Goal: Task Accomplishment & Management: Use online tool/utility

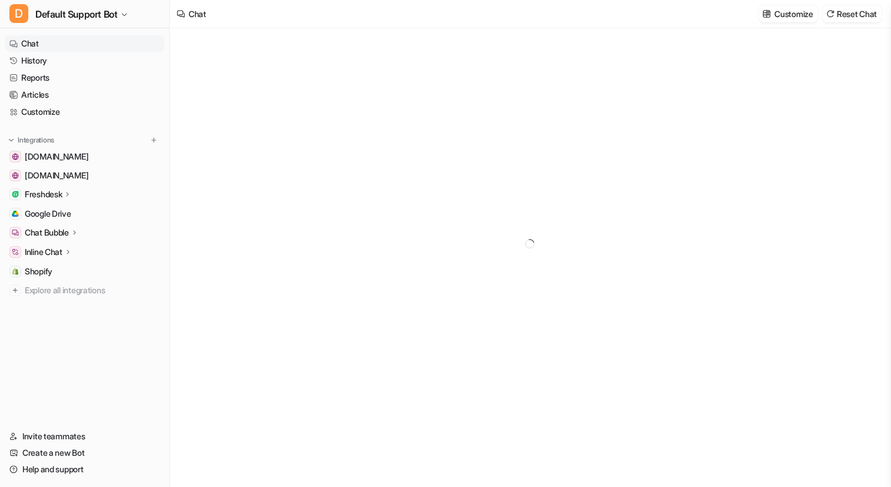
type textarea "**********"
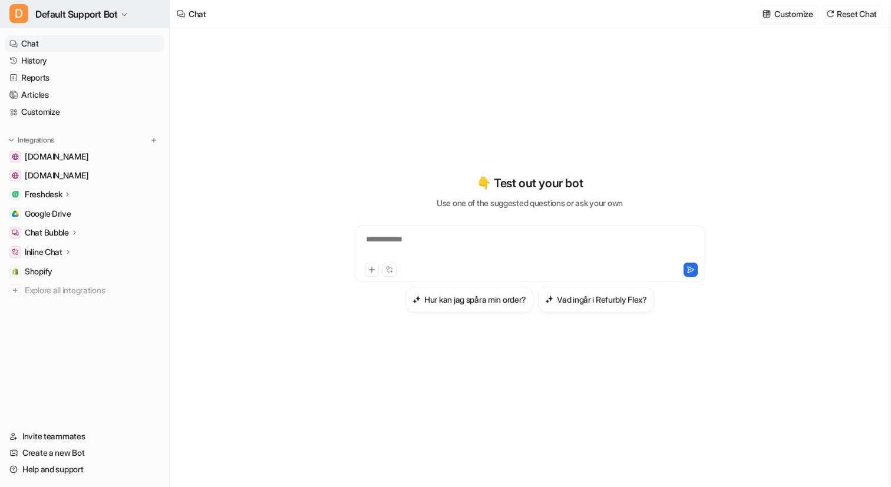
click at [107, 14] on span "Default Support Bot" at bounding box center [76, 14] width 82 height 17
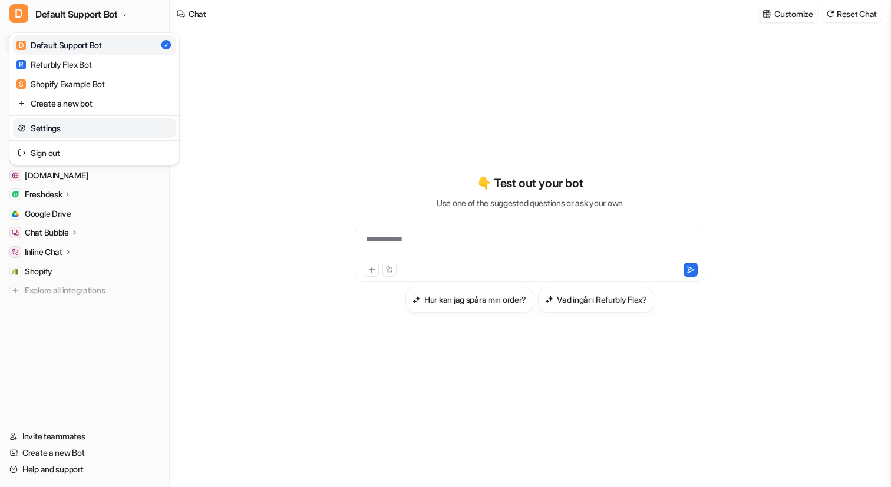
click at [57, 130] on link "Settings" at bounding box center [94, 127] width 163 height 19
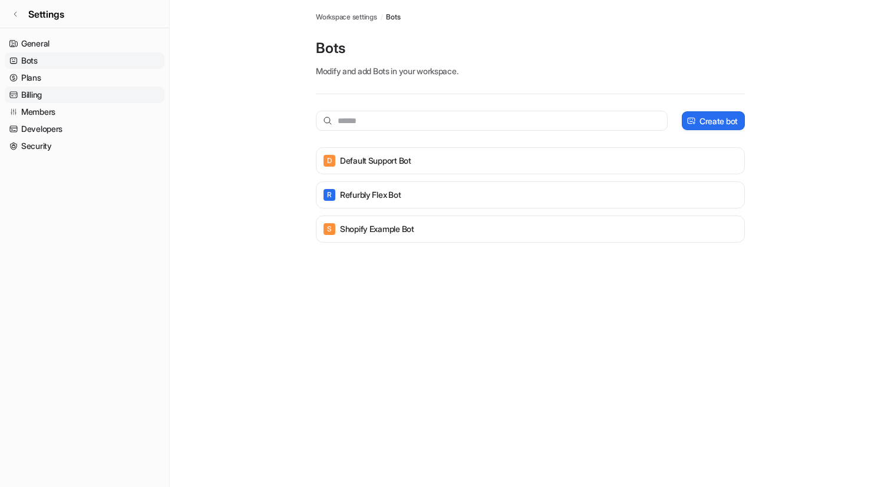
click at [41, 92] on link "Billing" at bounding box center [85, 95] width 160 height 17
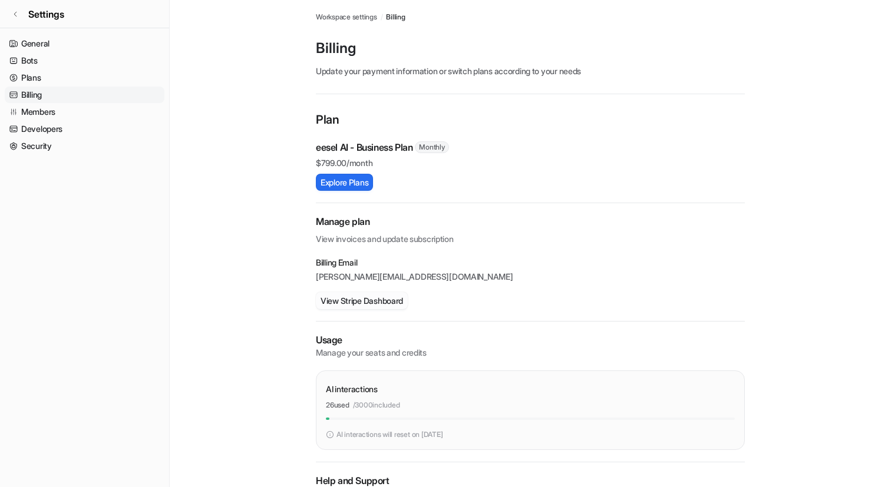
click at [384, 306] on button "View Stripe Dashboard" at bounding box center [362, 300] width 92 height 17
click at [19, 15] on link "Settings" at bounding box center [84, 14] width 169 height 28
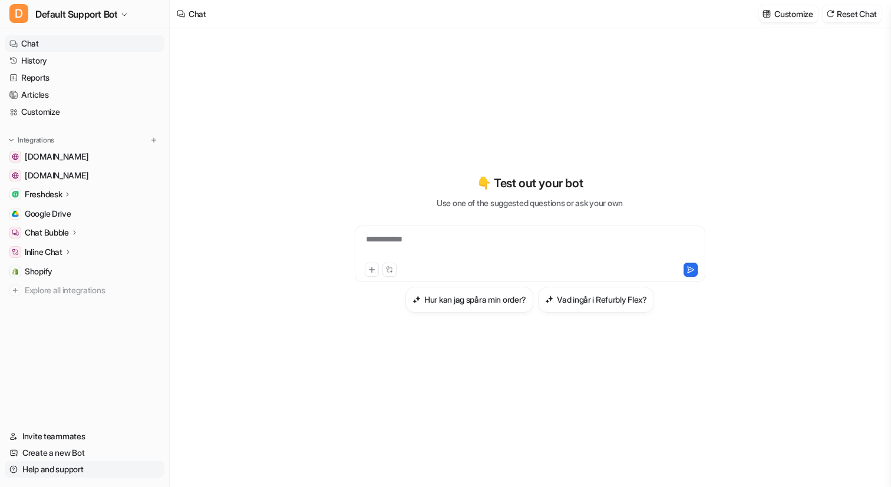
click at [61, 467] on link "Help and support" at bounding box center [85, 470] width 160 height 17
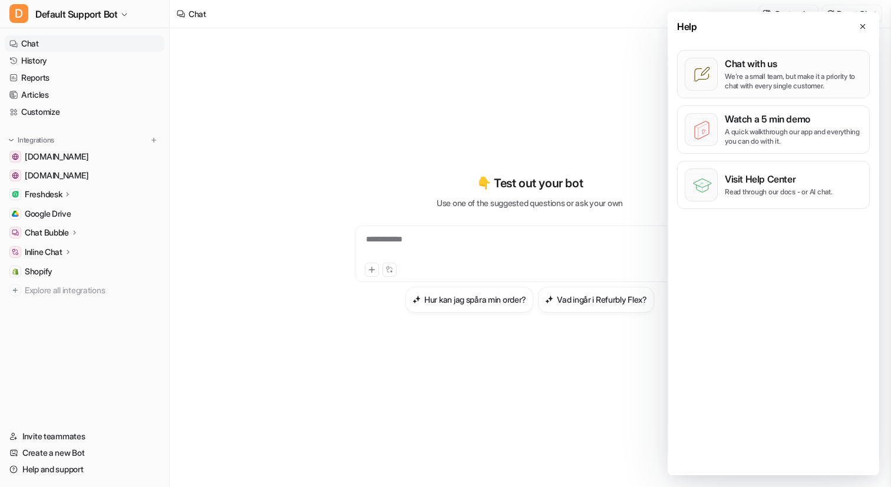
click at [772, 65] on p "Chat with us" at bounding box center [793, 64] width 137 height 12
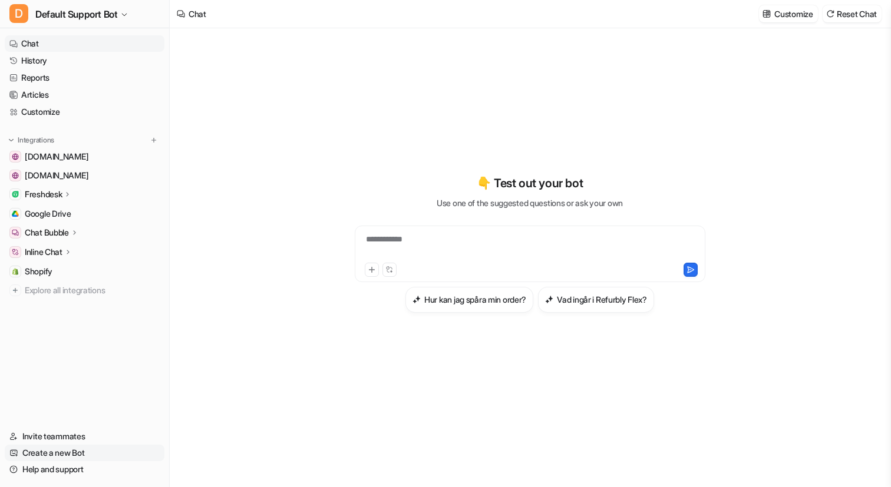
click at [86, 446] on link "Create a new Bot" at bounding box center [85, 453] width 160 height 17
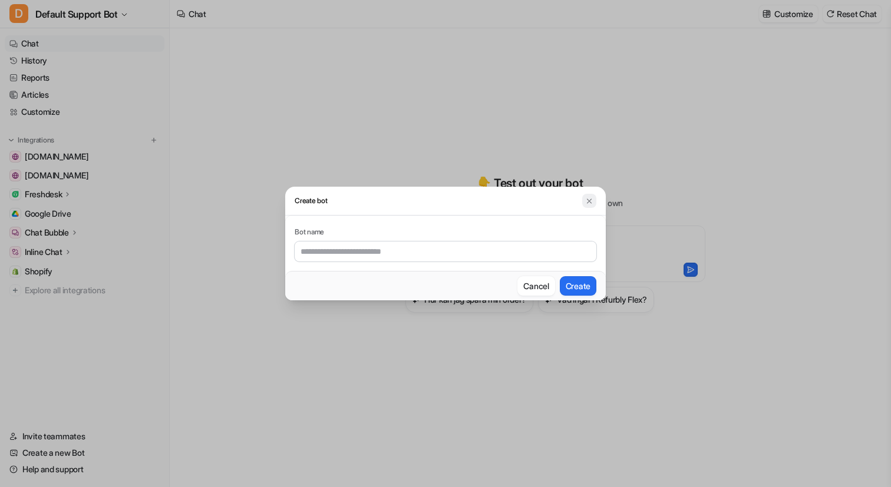
click at [588, 203] on img at bounding box center [589, 201] width 8 height 9
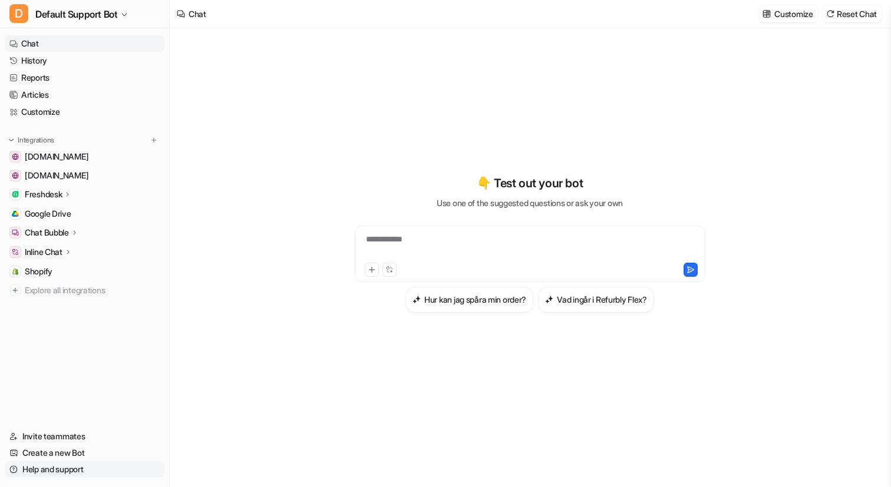
click at [47, 467] on link "Help and support" at bounding box center [85, 470] width 160 height 17
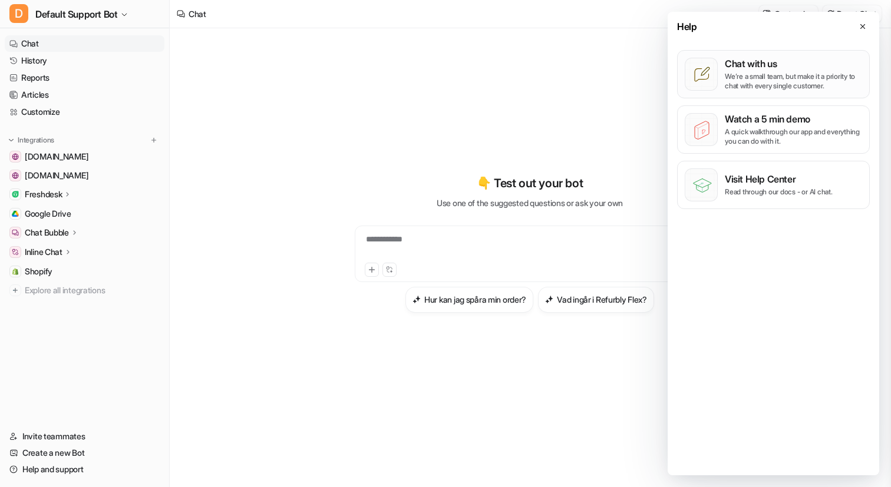
click at [809, 69] on p "Chat with us" at bounding box center [793, 64] width 137 height 12
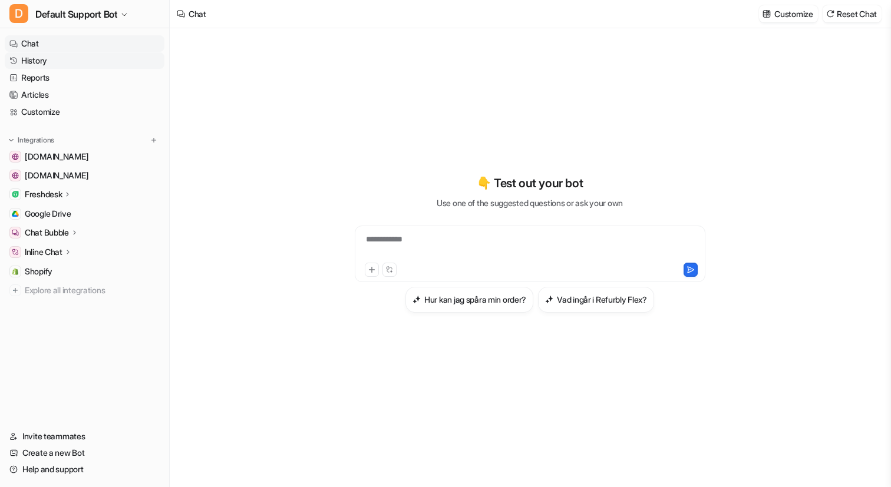
click at [49, 61] on link "History" at bounding box center [85, 60] width 160 height 17
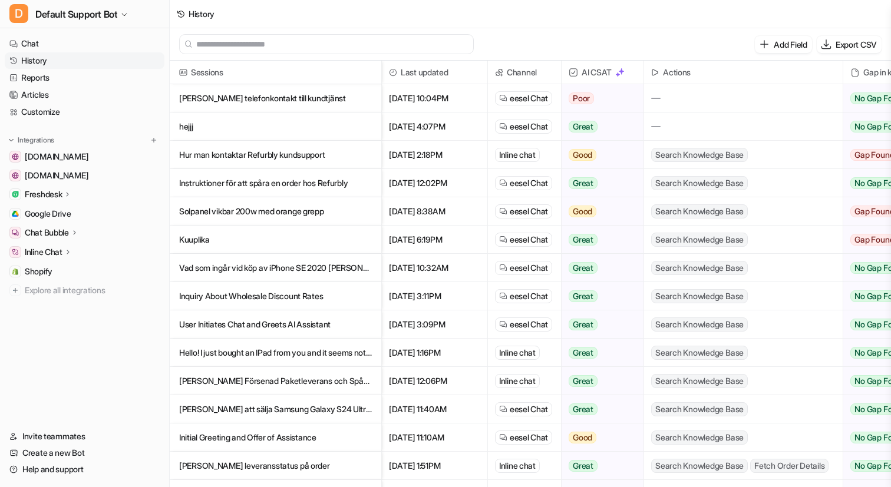
click at [314, 272] on p "Vad som ingår vid köp av iPhone SE 2020 [PERSON_NAME] Refurbly" at bounding box center [275, 268] width 193 height 28
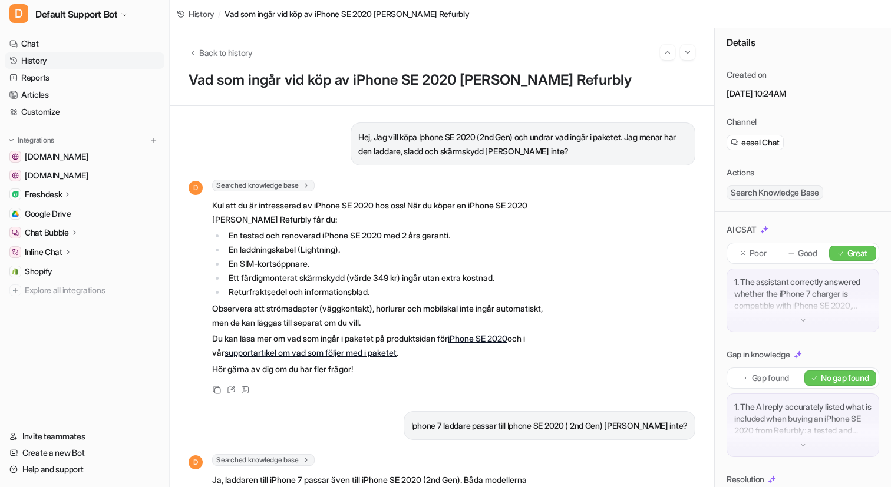
scroll to position [17, 0]
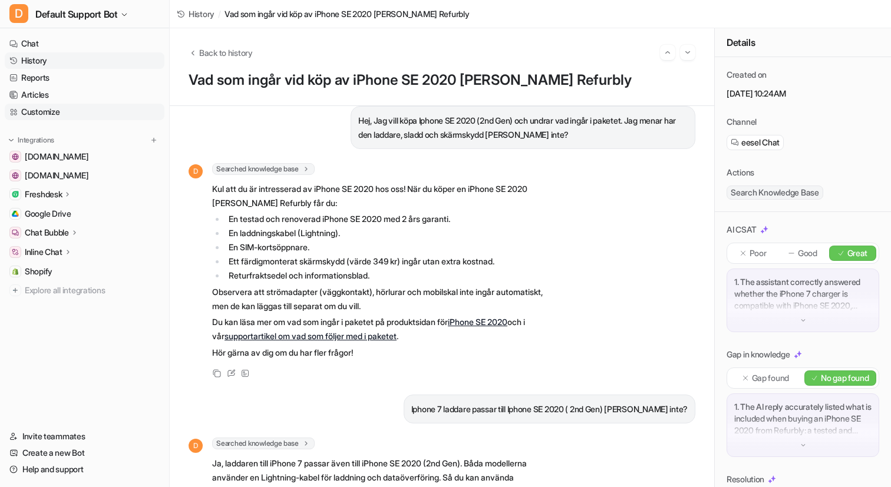
click at [54, 112] on link "Customize" at bounding box center [85, 112] width 160 height 17
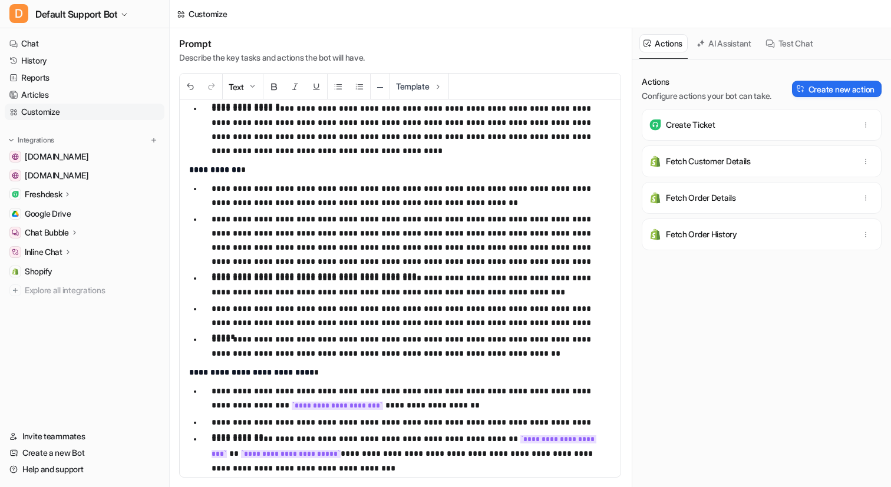
scroll to position [871, 0]
click at [475, 349] on p "**********" at bounding box center [412, 346] width 400 height 28
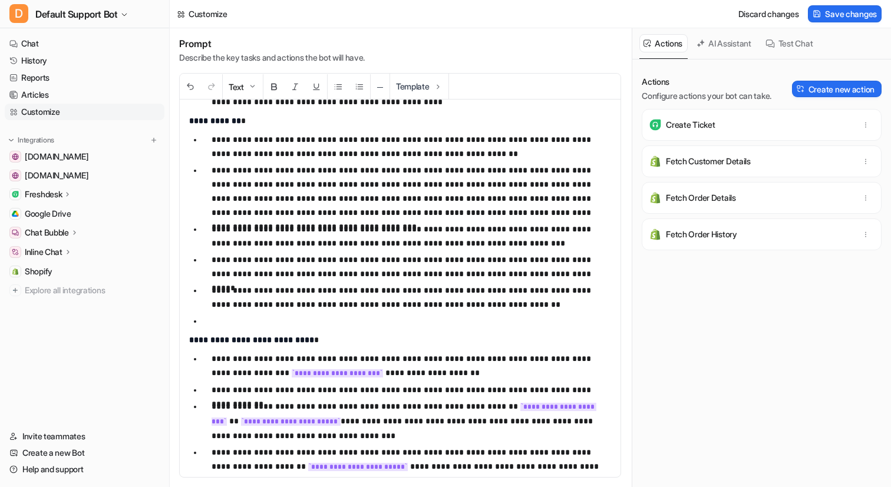
scroll to position [935, 0]
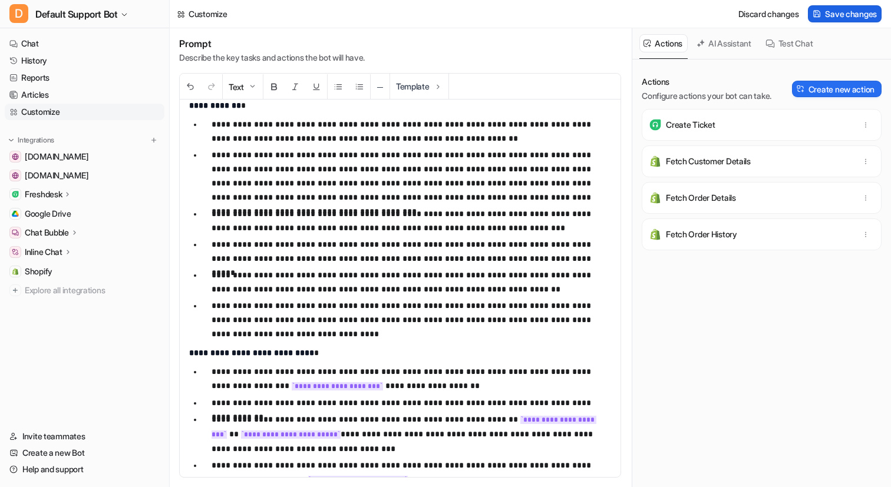
click at [863, 13] on span "Save changes" at bounding box center [851, 14] width 52 height 12
click at [60, 62] on link "History" at bounding box center [85, 60] width 160 height 17
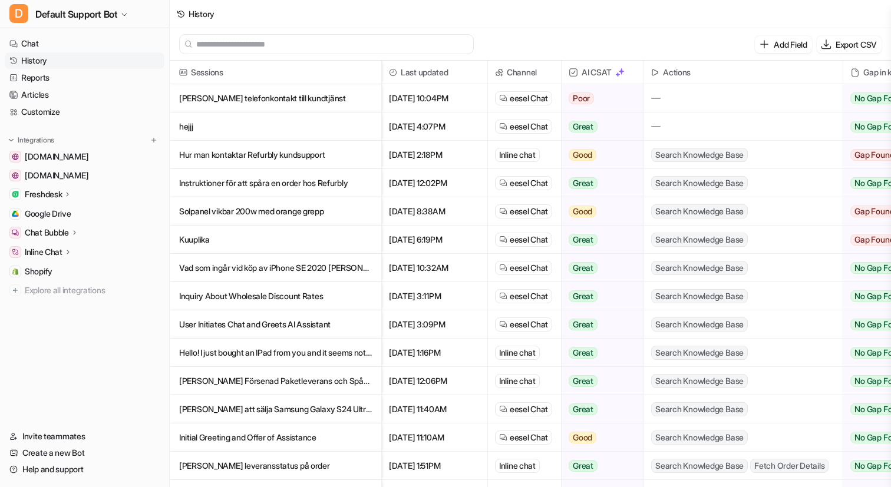
click at [298, 263] on p "Vad som ingår vid köp av iPhone SE 2020 [PERSON_NAME] Refurbly" at bounding box center [275, 268] width 193 height 28
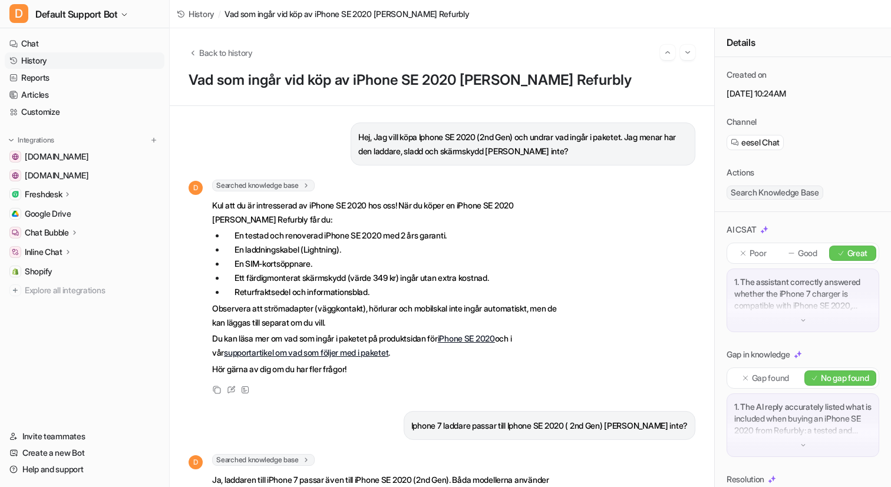
click at [463, 142] on p "Hej, Jag vill köpa Iphone SE 2020 (2nd Gen) och undrar vad ingår i paketet. Jag…" at bounding box center [522, 144] width 329 height 28
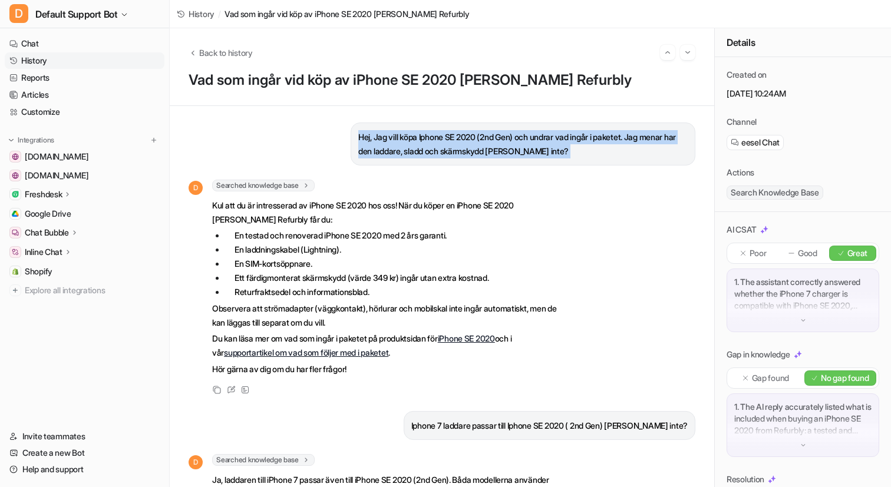
click at [463, 142] on p "Hej, Jag vill köpa Iphone SE 2020 (2nd Gen) och undrar vad ingår i paketet. Jag…" at bounding box center [522, 144] width 329 height 28
copy div "Hej, Jag vill köpa Iphone SE 2020 (2nd Gen) och undrar vad ingår i paketet. Jag…"
click at [47, 64] on link "History" at bounding box center [85, 60] width 160 height 17
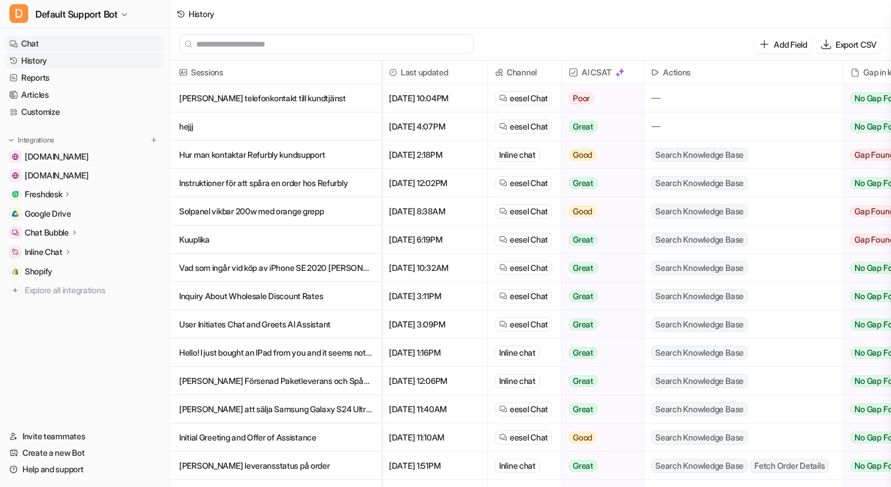
click at [48, 44] on link "Chat" at bounding box center [85, 43] width 160 height 17
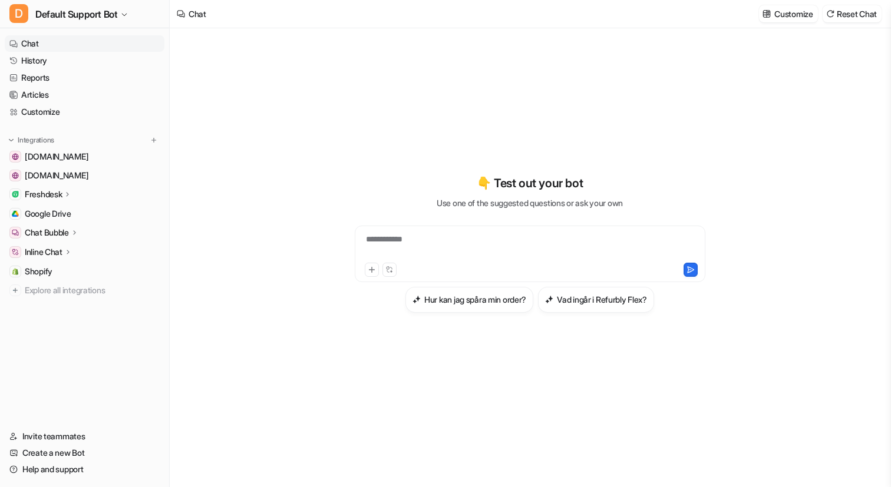
click at [408, 245] on div "**********" at bounding box center [530, 246] width 345 height 27
paste div
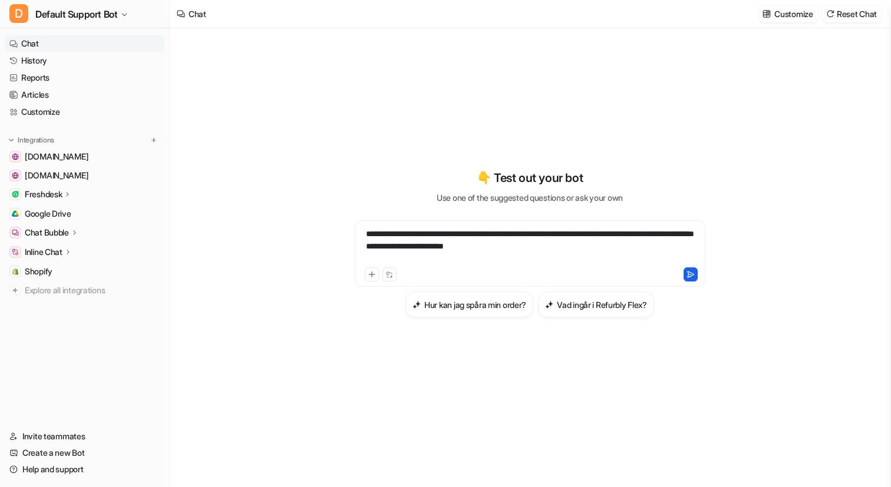
click at [693, 275] on icon at bounding box center [691, 275] width 8 height 8
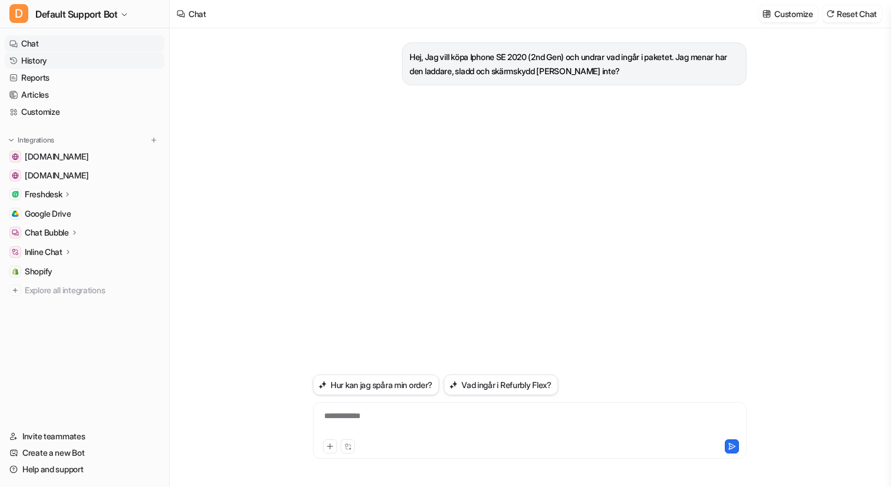
click at [45, 61] on link "History" at bounding box center [85, 60] width 160 height 17
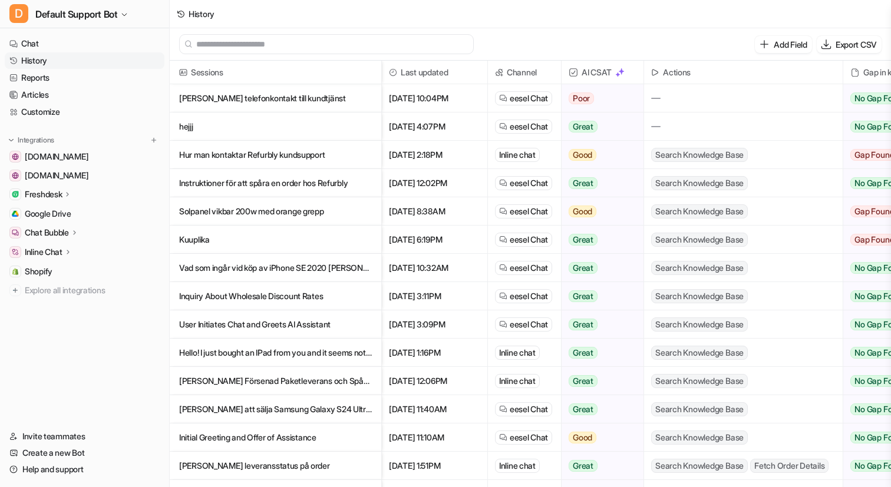
click at [295, 98] on p "[PERSON_NAME] telefonkontakt till kundtjänst" at bounding box center [275, 98] width 193 height 28
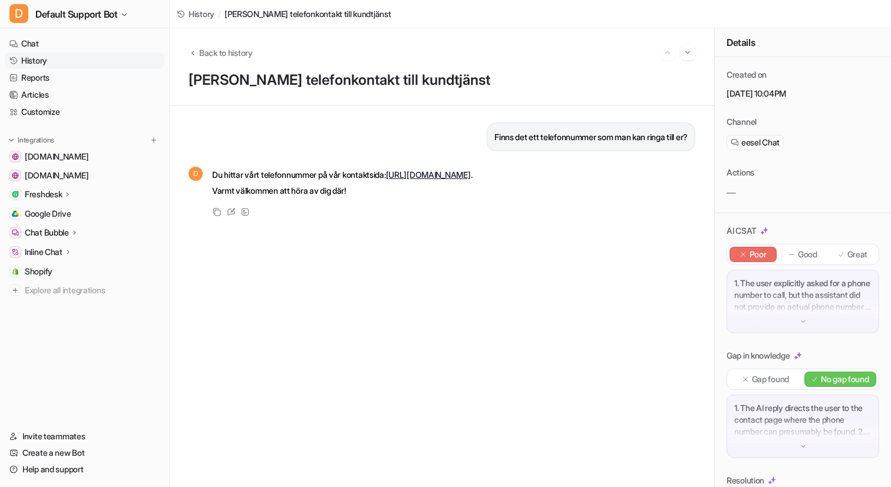
click at [64, 60] on link "History" at bounding box center [85, 60] width 160 height 17
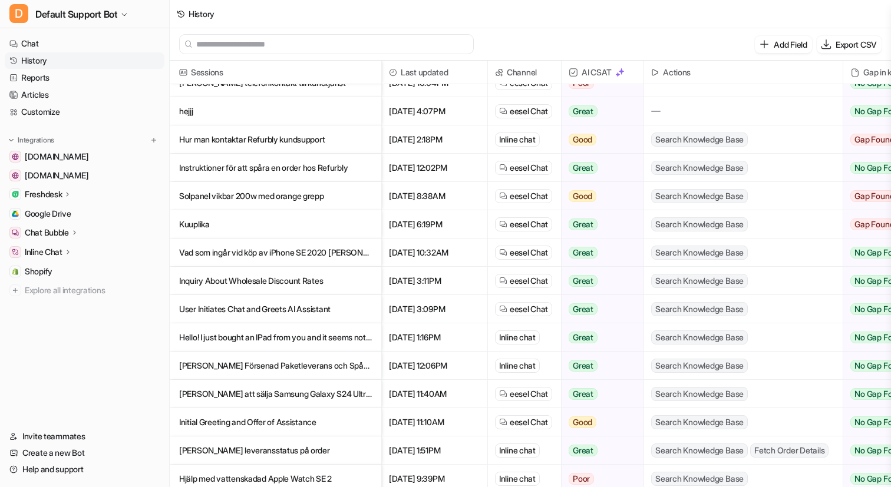
scroll to position [26, 0]
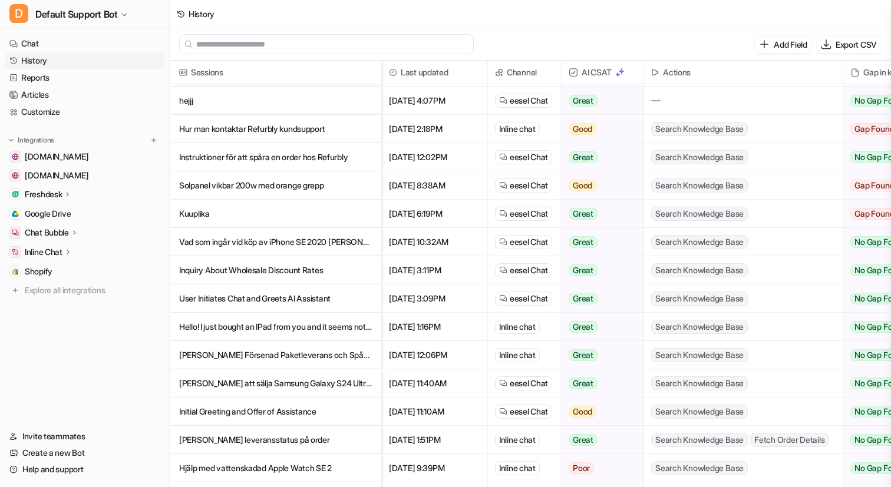
click at [216, 101] on p "hejjj" at bounding box center [275, 101] width 193 height 28
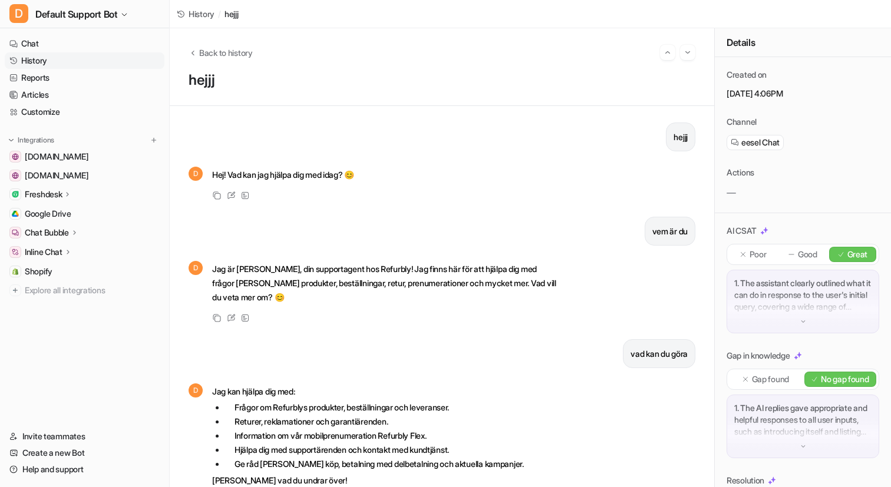
scroll to position [32, 0]
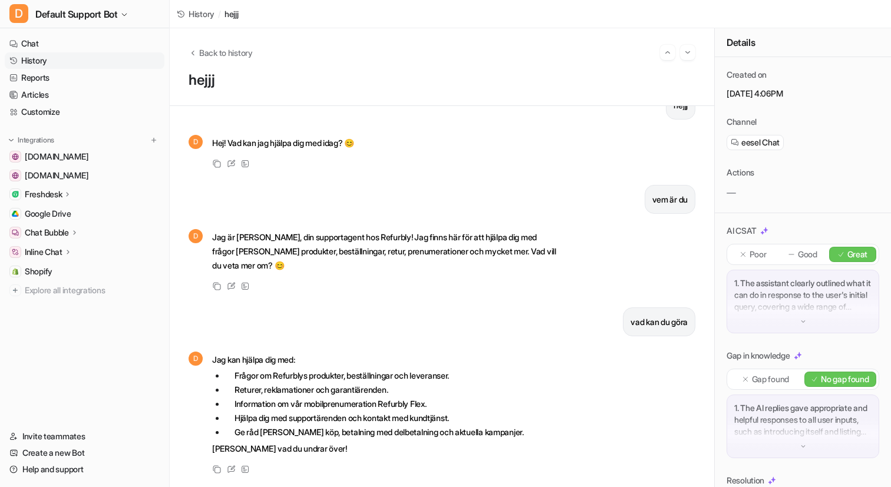
click at [39, 57] on link "History" at bounding box center [85, 60] width 160 height 17
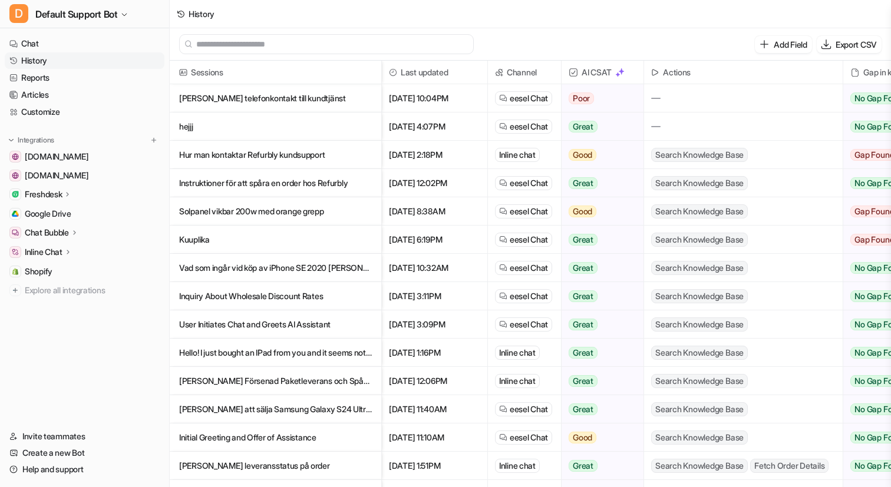
click at [258, 267] on p "Vad som ingår vid köp av iPhone SE 2020 [PERSON_NAME] Refurbly" at bounding box center [275, 268] width 193 height 28
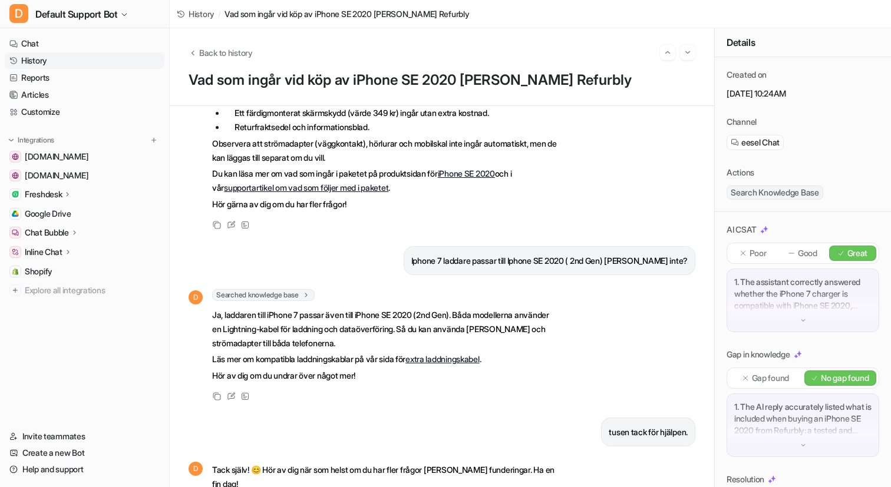
scroll to position [186, 0]
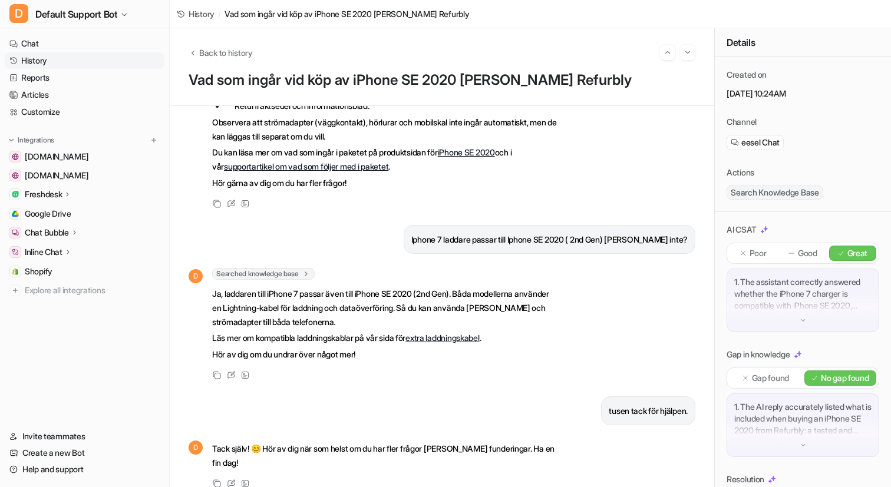
click at [48, 58] on link "History" at bounding box center [85, 60] width 160 height 17
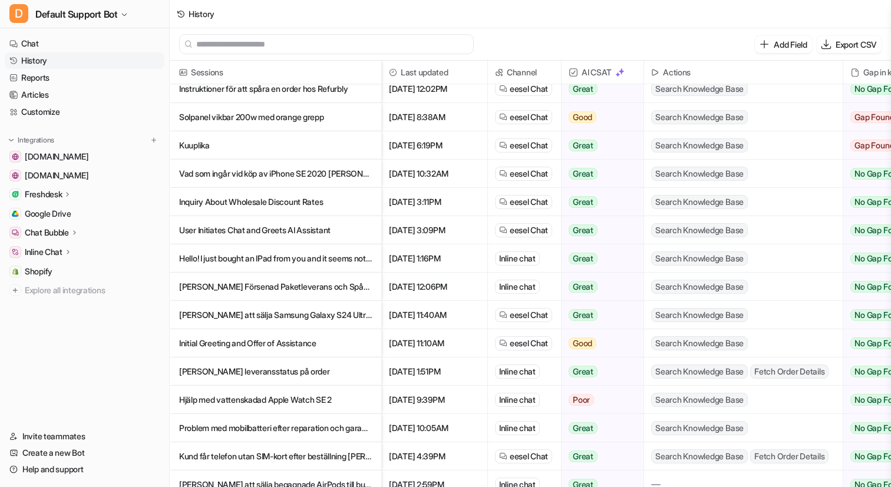
scroll to position [99, 0]
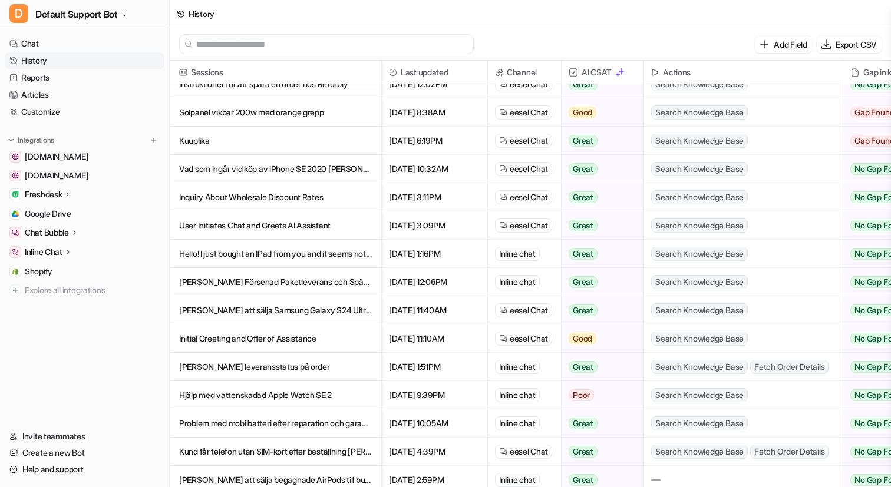
click at [258, 223] on p "User Initiates Chat and Greets AI Assistant" at bounding box center [275, 226] width 193 height 28
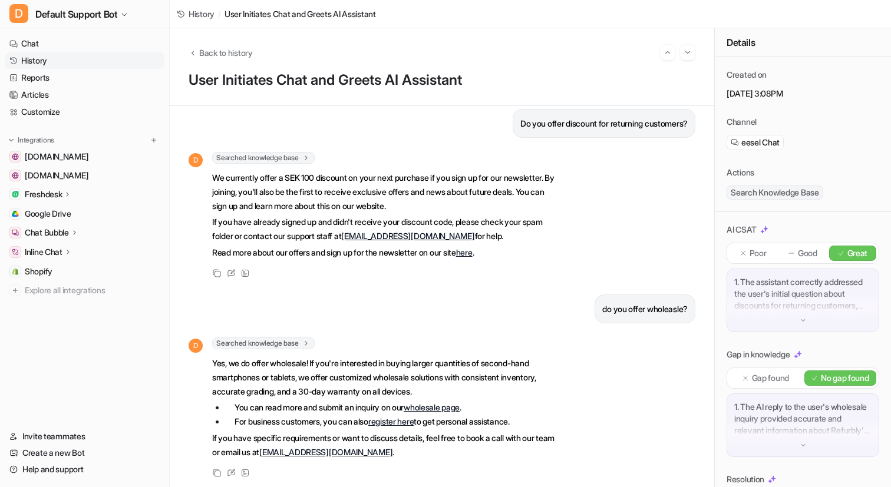
scroll to position [220, 0]
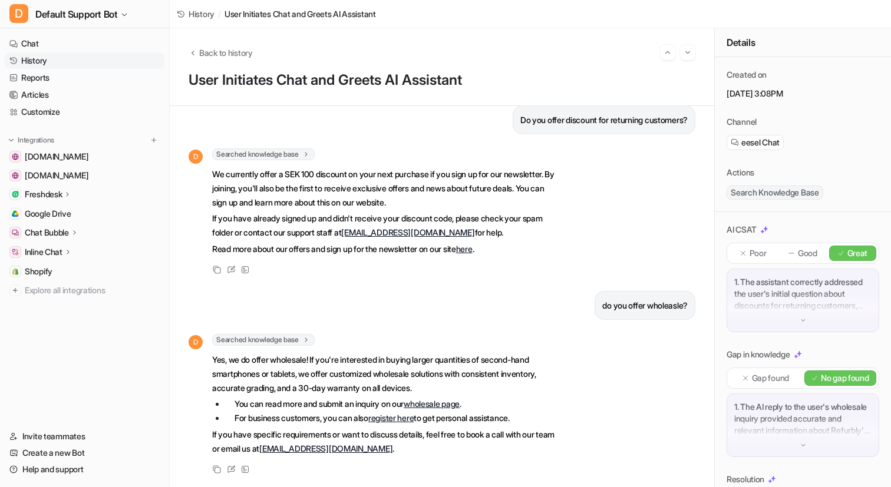
click at [61, 65] on link "History" at bounding box center [85, 60] width 160 height 17
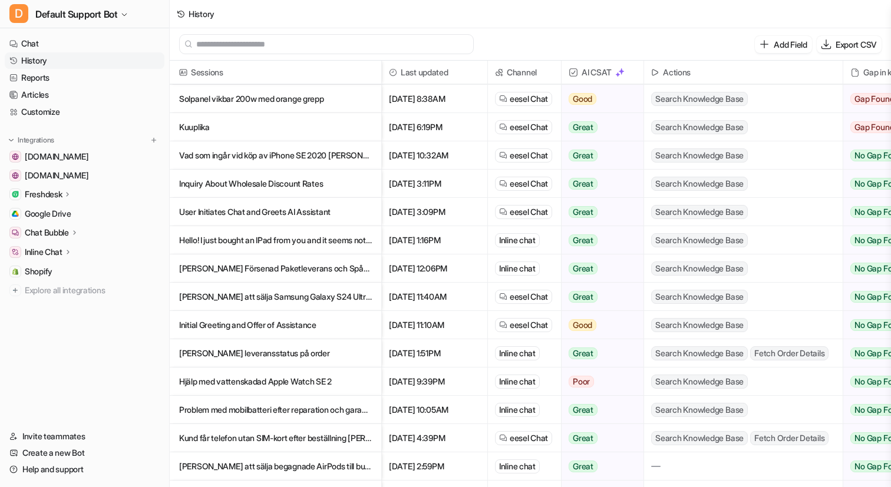
scroll to position [143, 0]
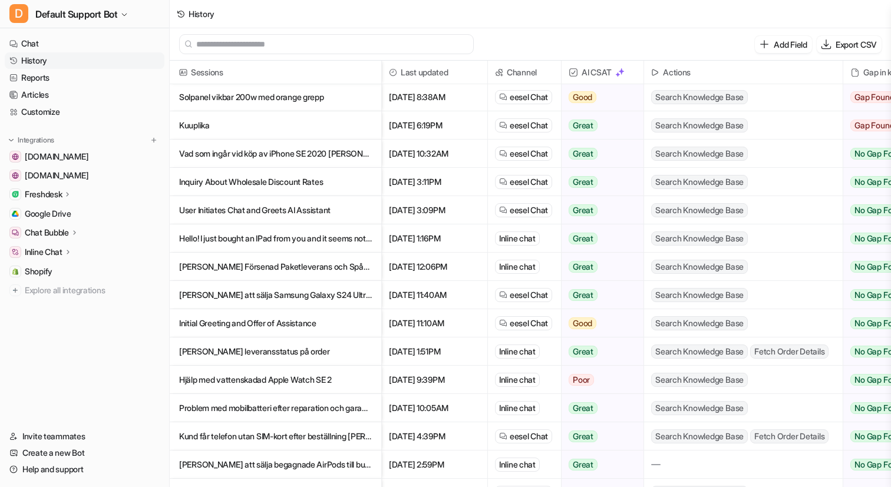
click at [292, 237] on p "Hello! I just bought an IPad from you and it seems not to be working. I put it …" at bounding box center [275, 239] width 193 height 28
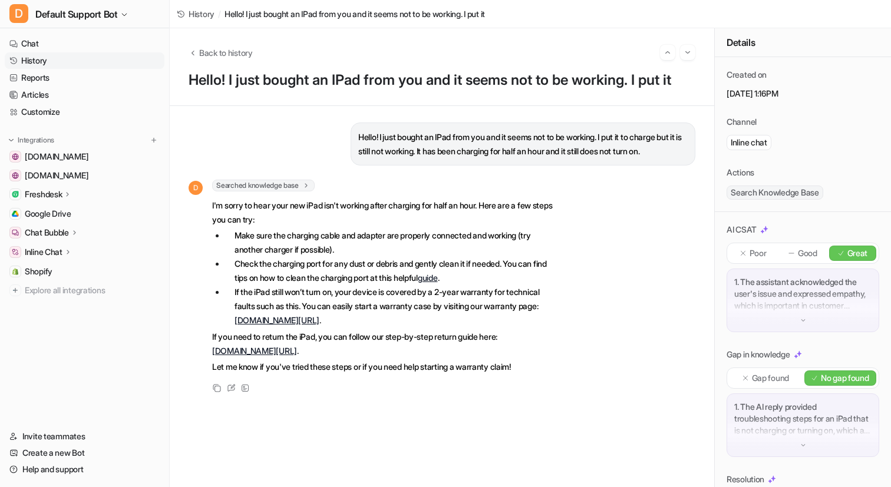
click at [43, 57] on link "History" at bounding box center [85, 60] width 160 height 17
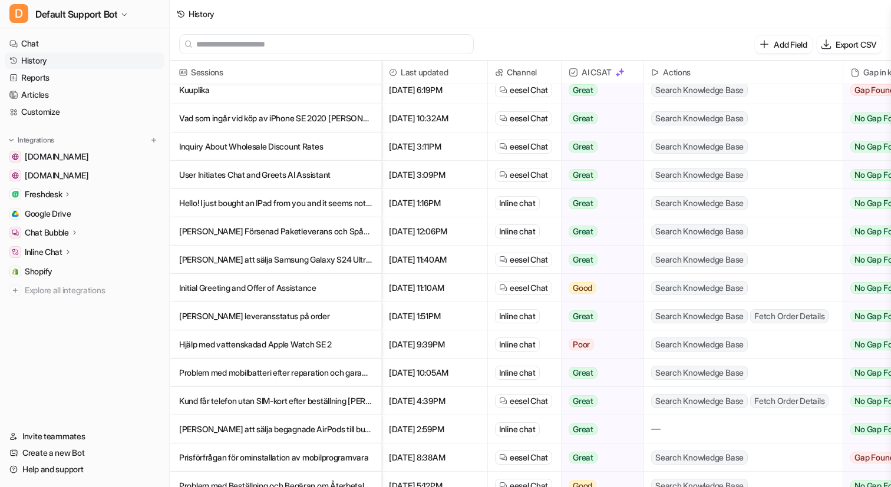
scroll to position [179, 0]
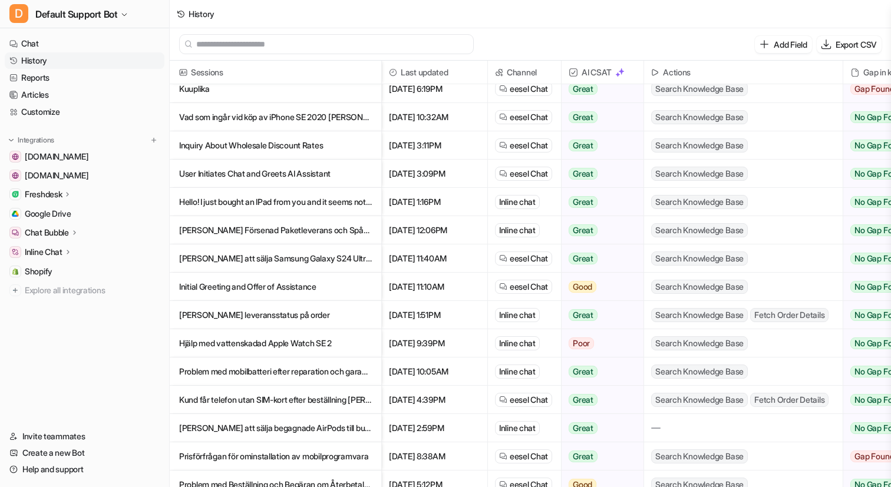
click at [289, 231] on p "[PERSON_NAME] Försenad Paketleverans och Spårning" at bounding box center [275, 230] width 193 height 28
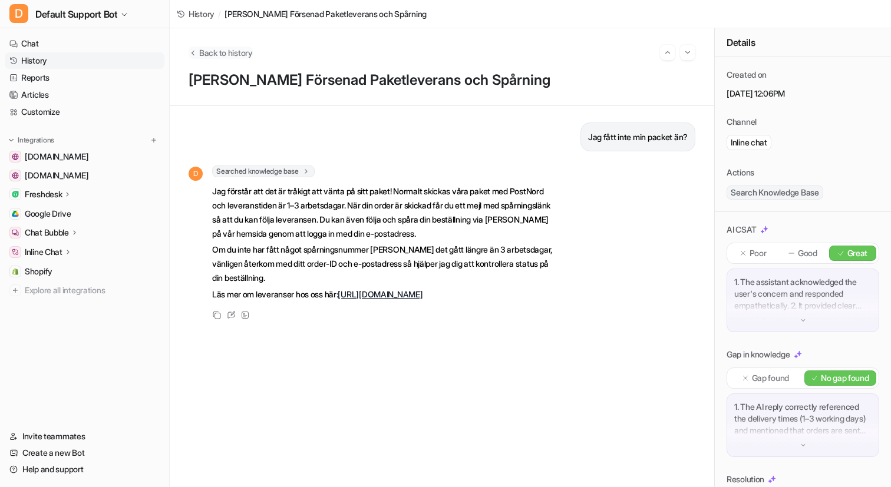
click at [235, 54] on span "Back to history" at bounding box center [226, 53] width 54 height 12
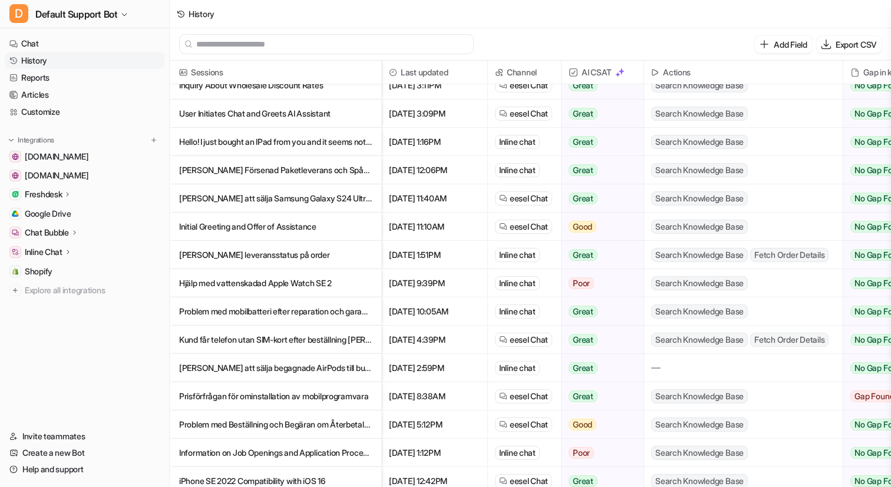
scroll to position [302, 0]
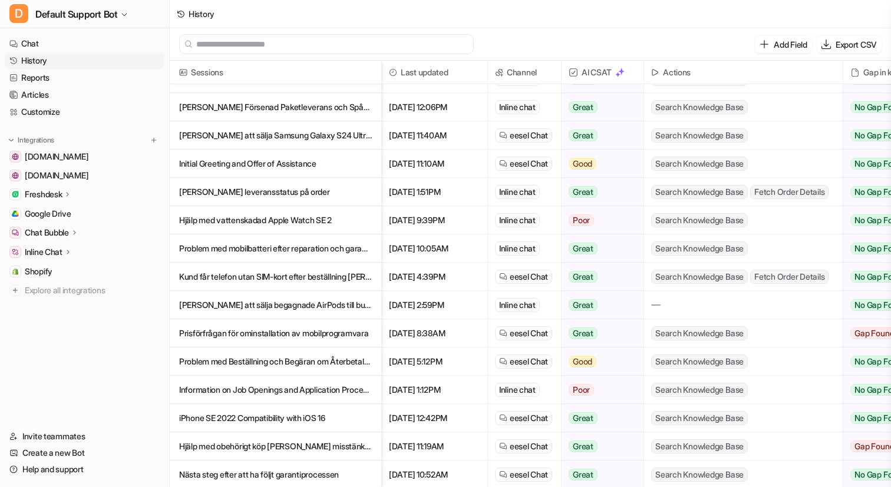
click at [304, 364] on p "Problem med Beställning och Begäran om Återbetalning" at bounding box center [275, 362] width 193 height 28
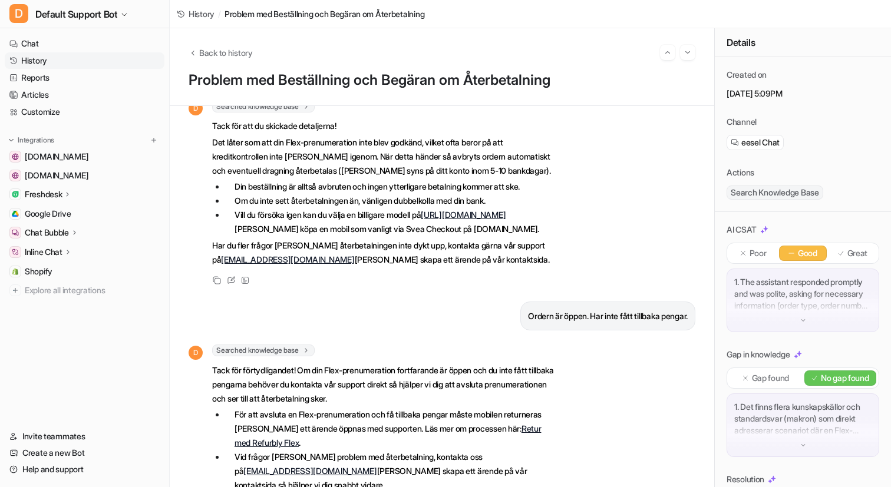
scroll to position [258, 0]
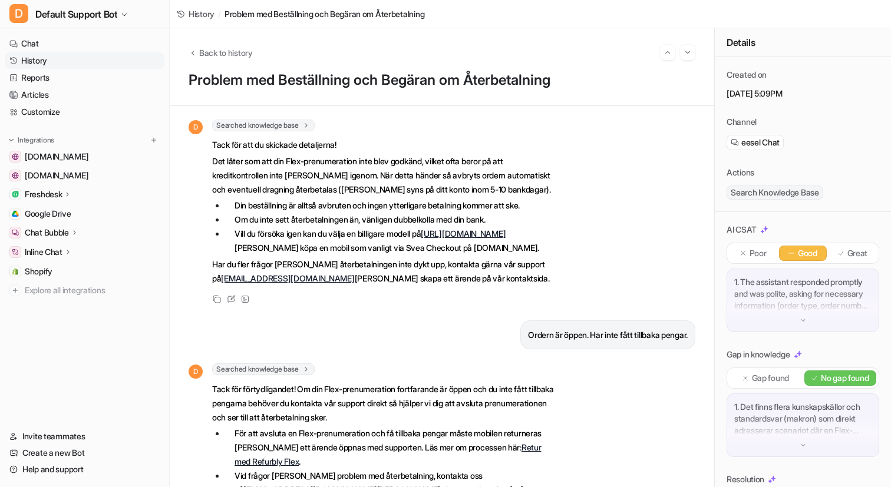
click at [56, 63] on link "History" at bounding box center [85, 60] width 160 height 17
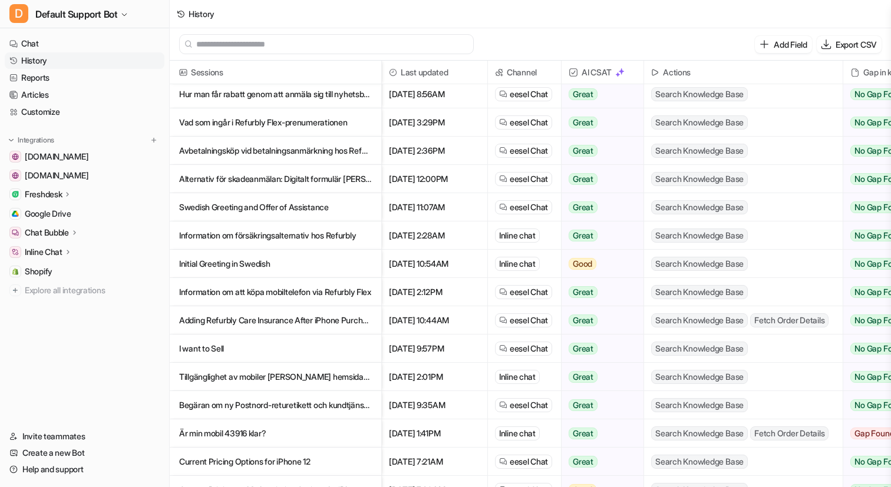
scroll to position [897, 0]
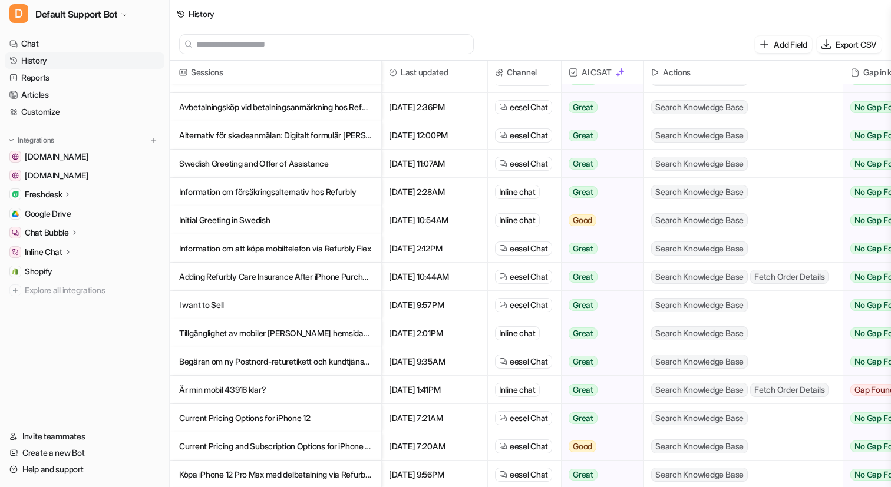
click at [278, 274] on p "Adding Refurbly Care Insurance After iPhone Purchase" at bounding box center [275, 277] width 193 height 28
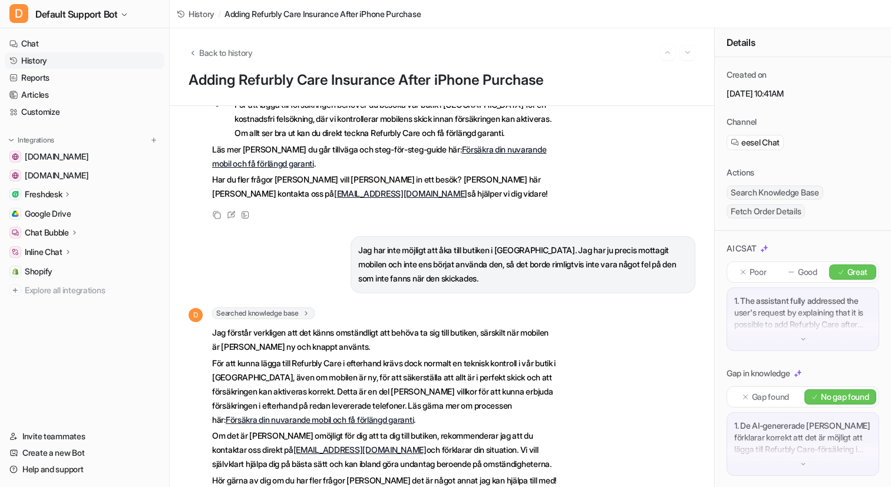
scroll to position [207, 0]
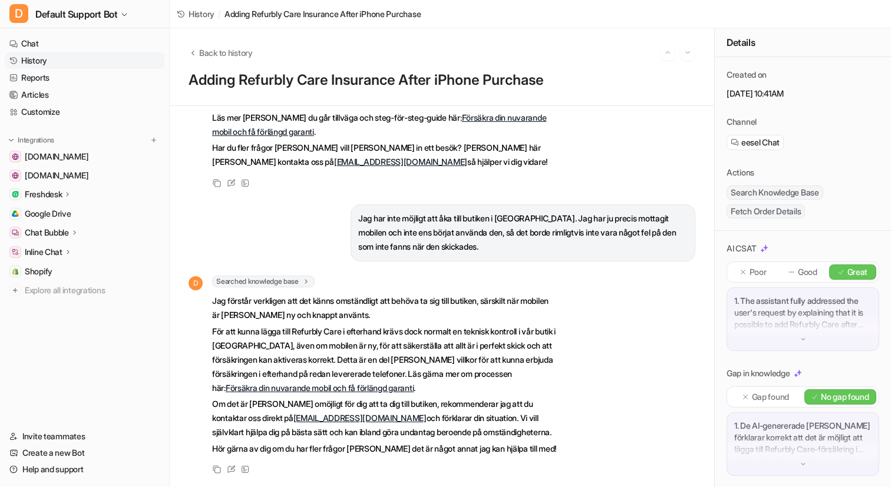
click at [51, 61] on link "History" at bounding box center [85, 60] width 160 height 17
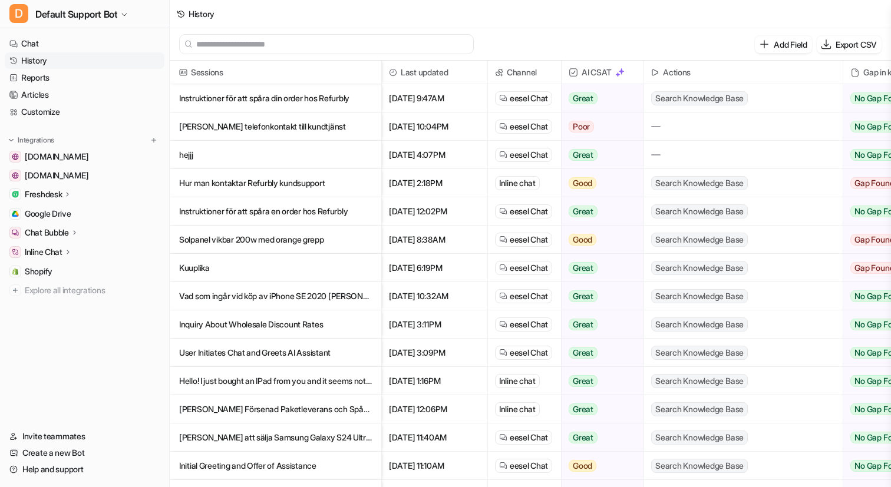
click at [311, 100] on p "Instruktioner för att spåra din order hos Refurbly" at bounding box center [275, 98] width 193 height 28
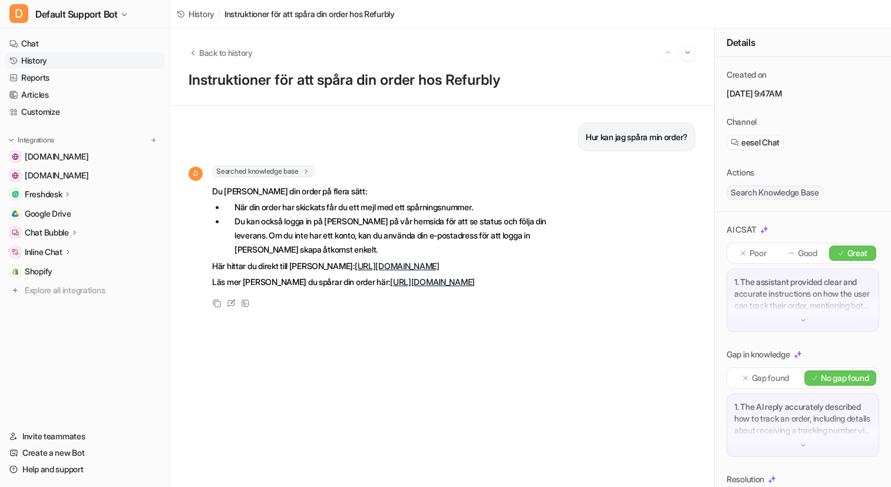
click at [61, 61] on link "History" at bounding box center [85, 60] width 160 height 17
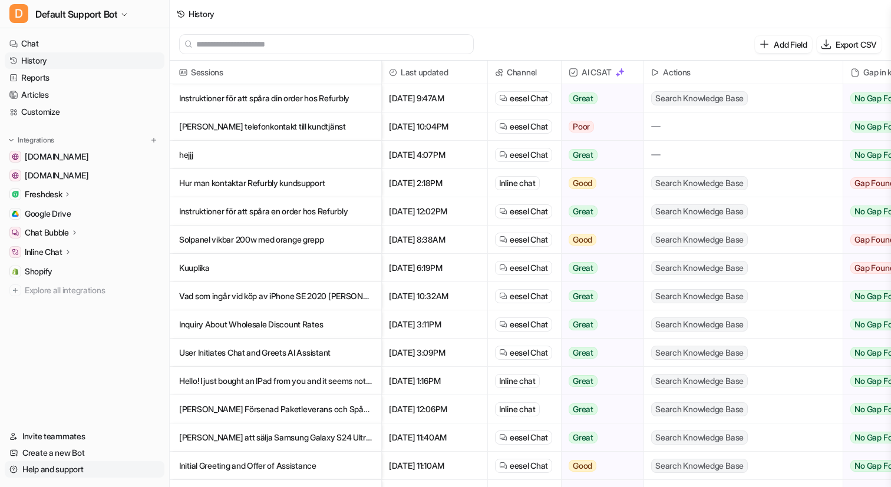
click at [64, 470] on link "Help and support" at bounding box center [85, 470] width 160 height 17
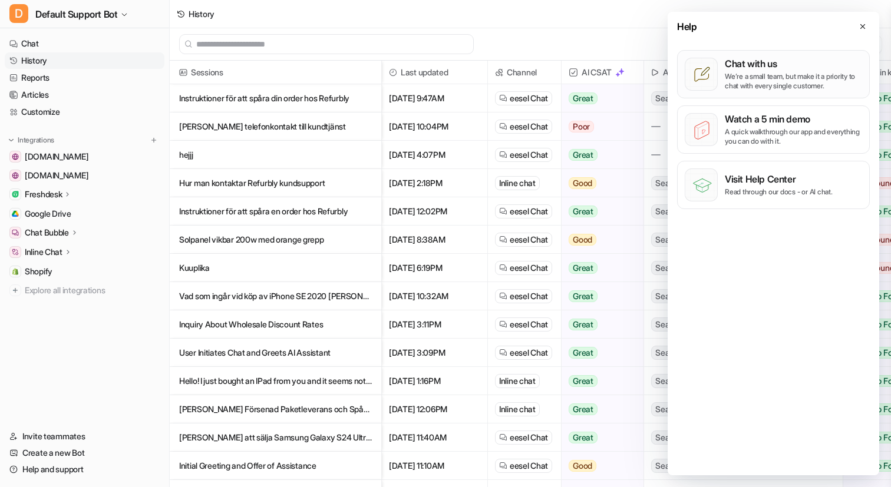
click at [733, 78] on p "We’re a small team, but make it a priority to chat with every single customer." at bounding box center [793, 81] width 137 height 19
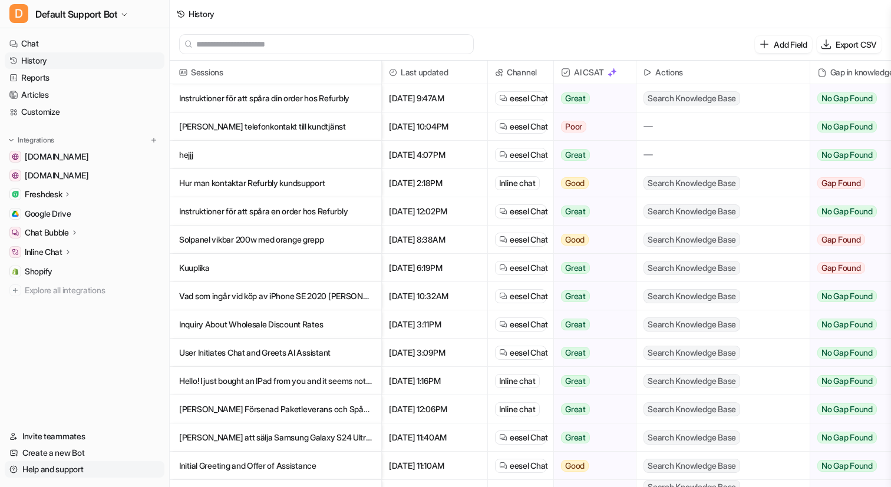
click at [48, 462] on link "Help and support" at bounding box center [85, 470] width 160 height 17
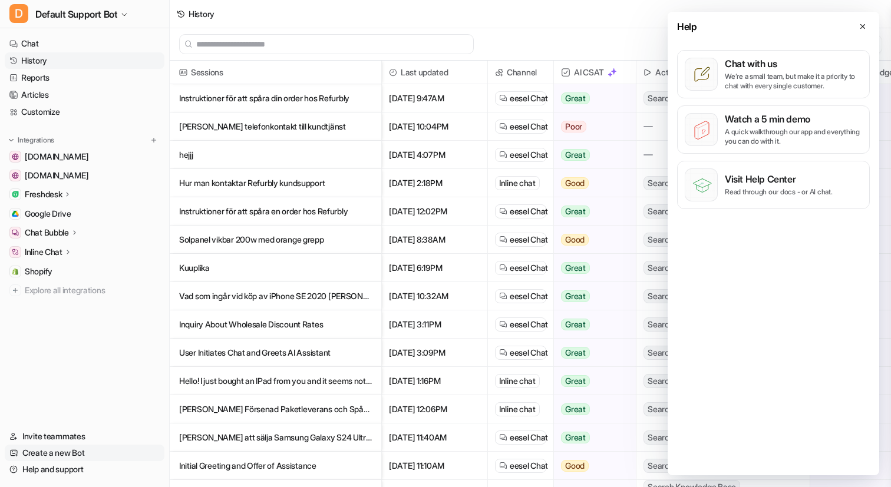
click at [52, 453] on link "Create a new Bot" at bounding box center [85, 453] width 160 height 17
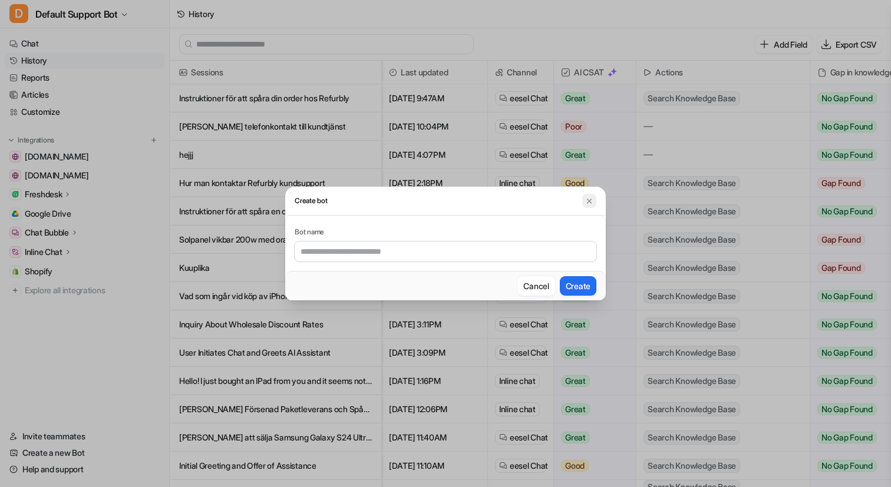
click at [589, 200] on img at bounding box center [589, 201] width 8 height 9
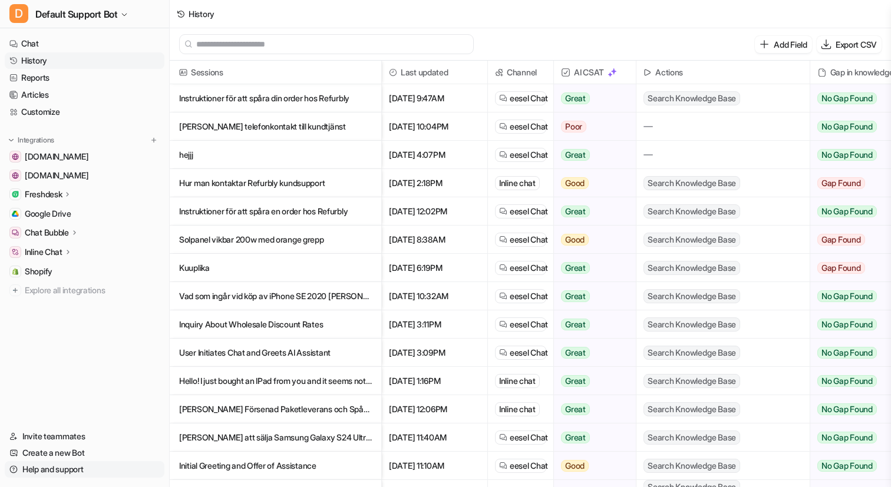
click at [52, 465] on link "Help and support" at bounding box center [85, 470] width 160 height 17
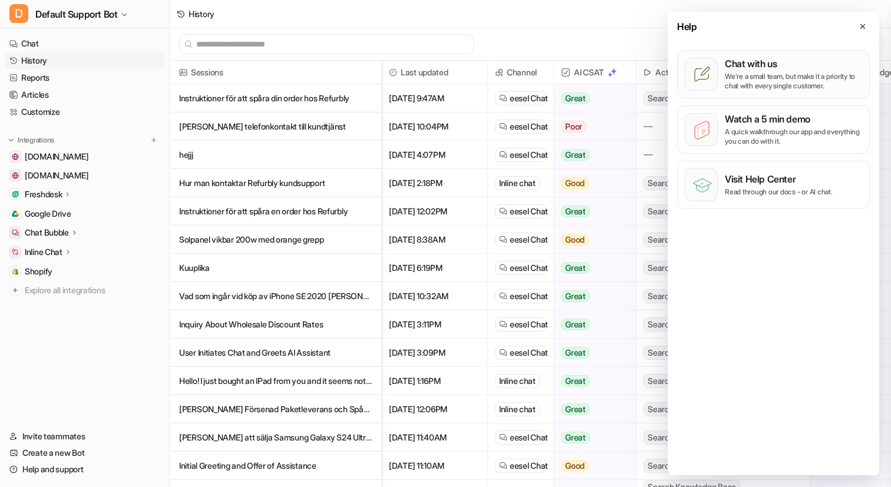
click at [747, 78] on p "We’re a small team, but make it a priority to chat with every single customer." at bounding box center [793, 81] width 137 height 19
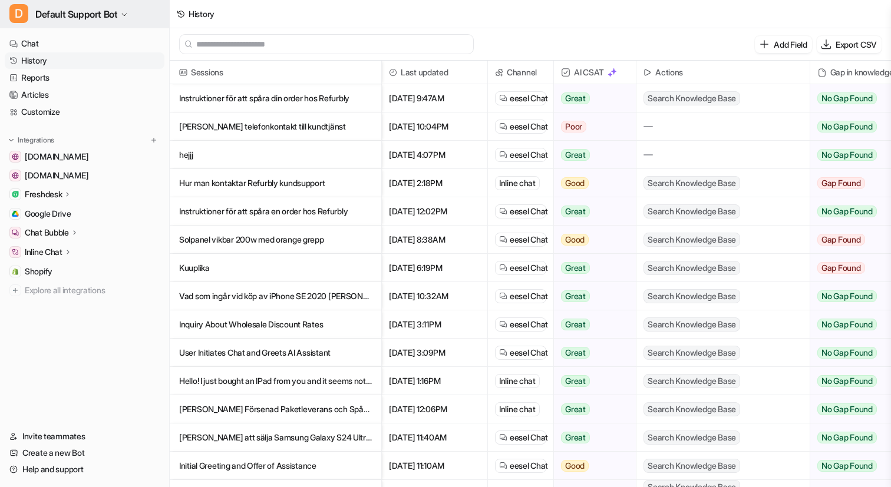
click at [66, 20] on span "Default Support Bot" at bounding box center [76, 14] width 82 height 17
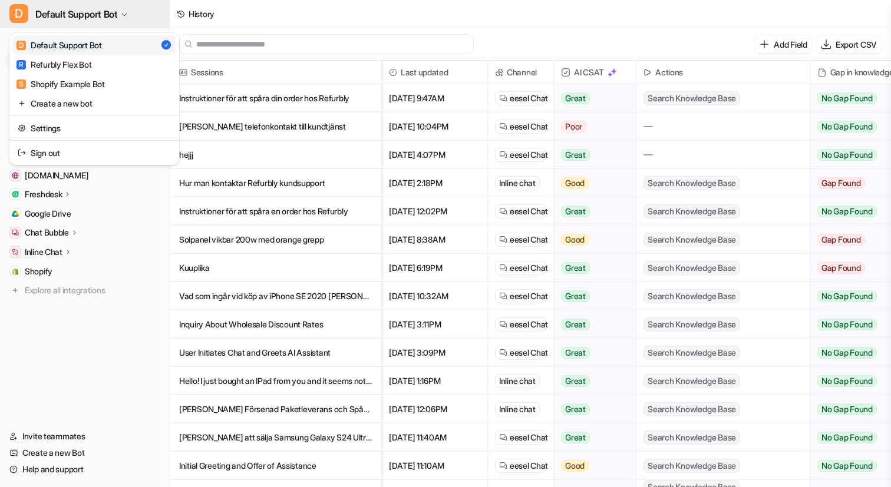
click at [66, 19] on span "Default Support Bot" at bounding box center [76, 14] width 82 height 17
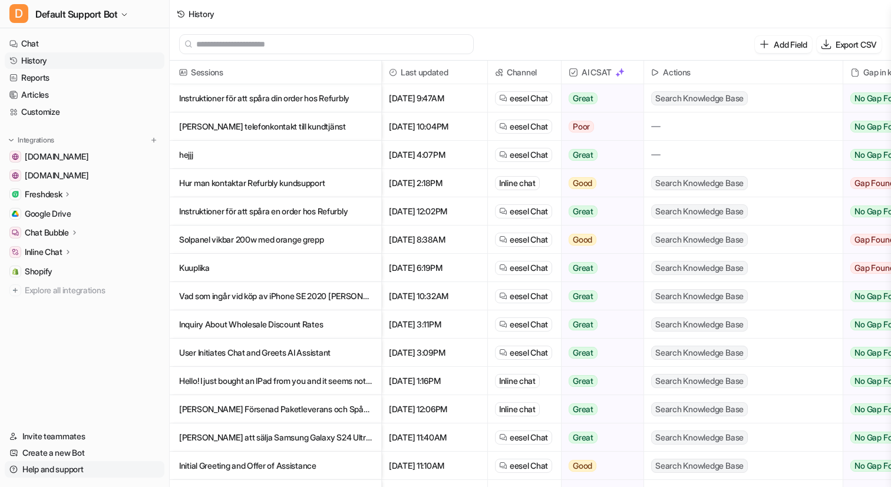
click at [64, 469] on link "Help and support" at bounding box center [85, 470] width 160 height 17
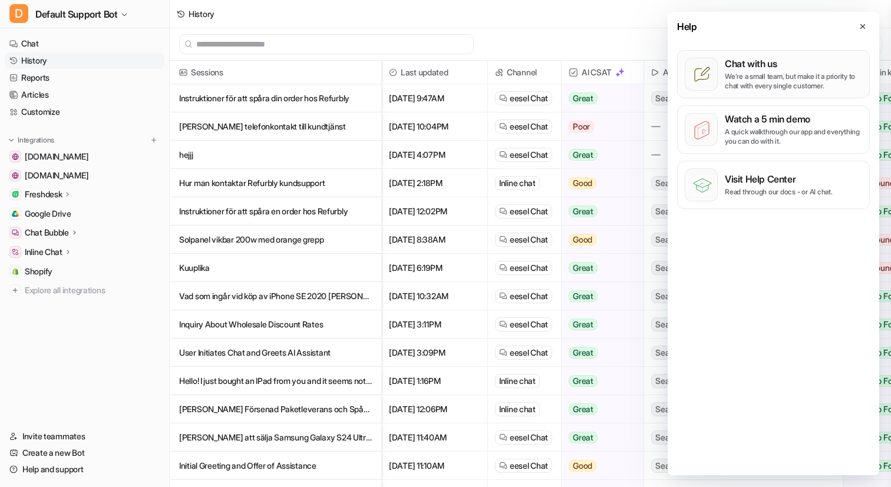
click at [744, 74] on p "We’re a small team, but make it a priority to chat with every single customer." at bounding box center [793, 81] width 137 height 19
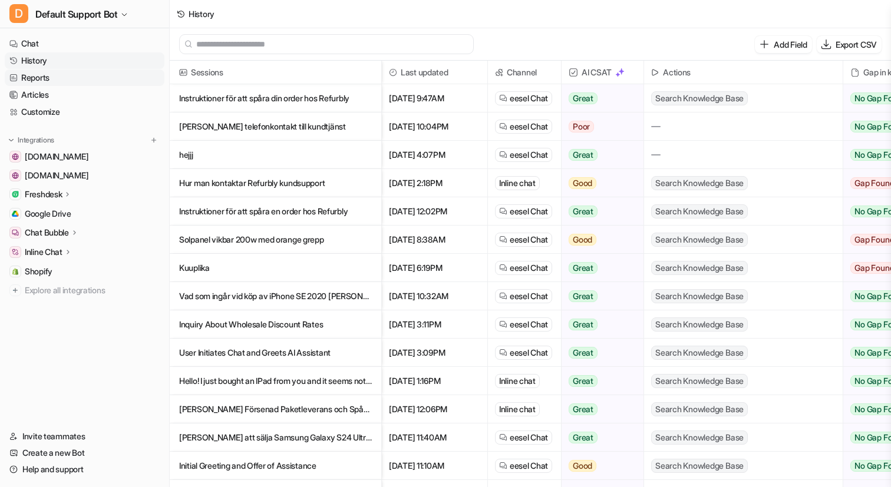
click at [51, 71] on link "Reports" at bounding box center [85, 78] width 160 height 17
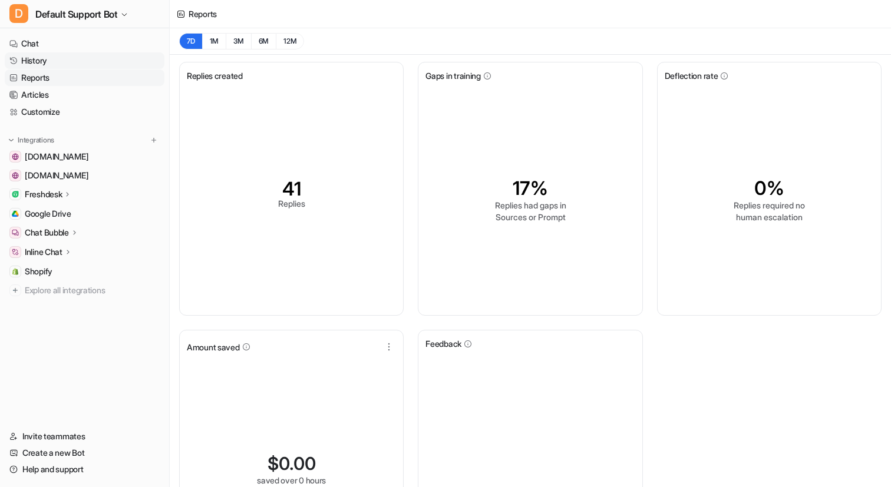
click at [57, 60] on link "History" at bounding box center [85, 60] width 160 height 17
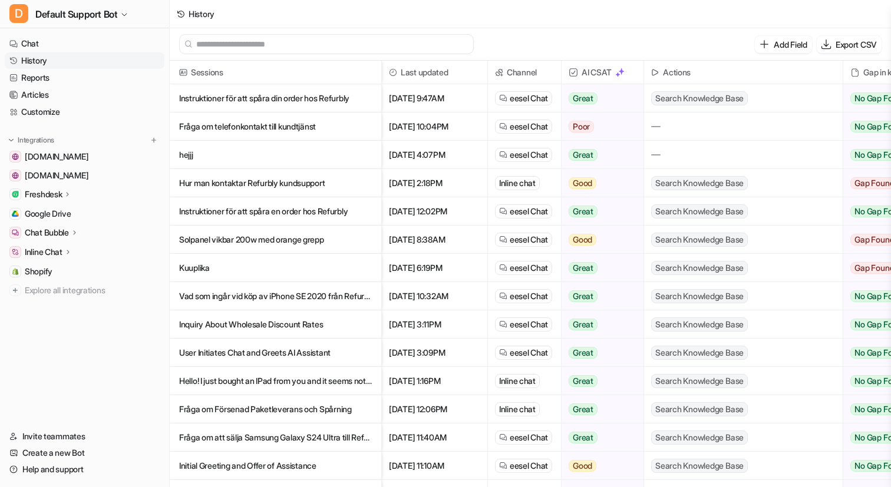
click at [663, 15] on div "History" at bounding box center [530, 14] width 721 height 28
